Goal: Register for event/course

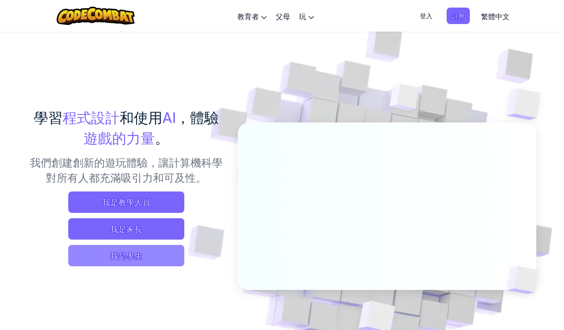
click at [150, 255] on span "我是學生" at bounding box center [126, 255] width 116 height 21
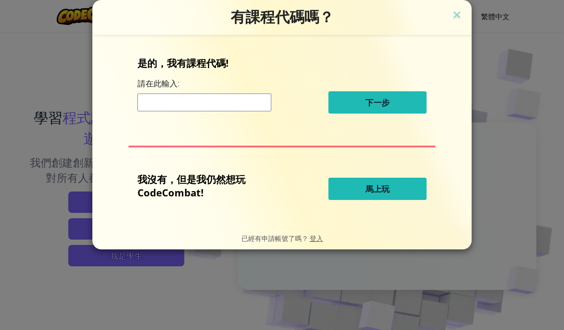
click at [365, 184] on span "馬上玩" at bounding box center [377, 189] width 24 height 11
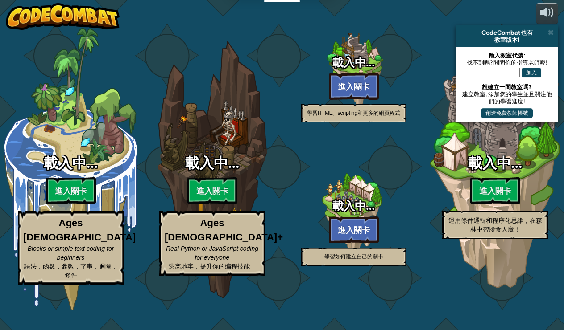
select select "zh-HANT"
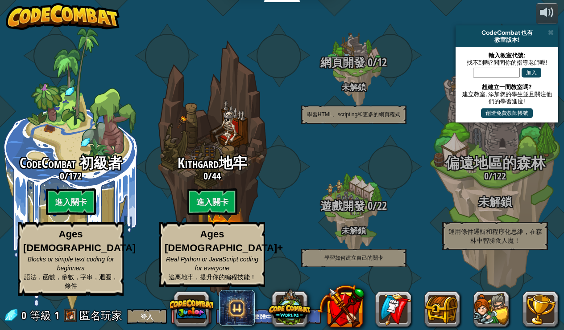
click at [138, 320] on button "登入" at bounding box center [147, 316] width 40 height 15
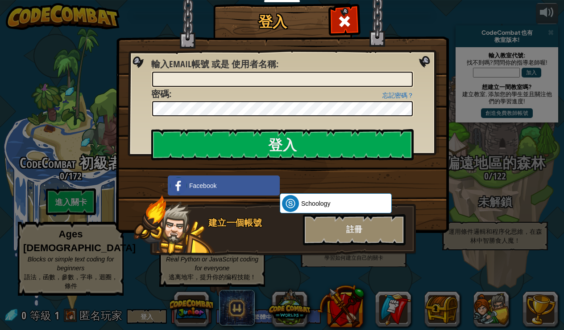
click at [300, 184] on div "使用 Google 帳戶登入。在新分頁中開啟" at bounding box center [323, 185] width 87 height 20
